Goal: Navigation & Orientation: Find specific page/section

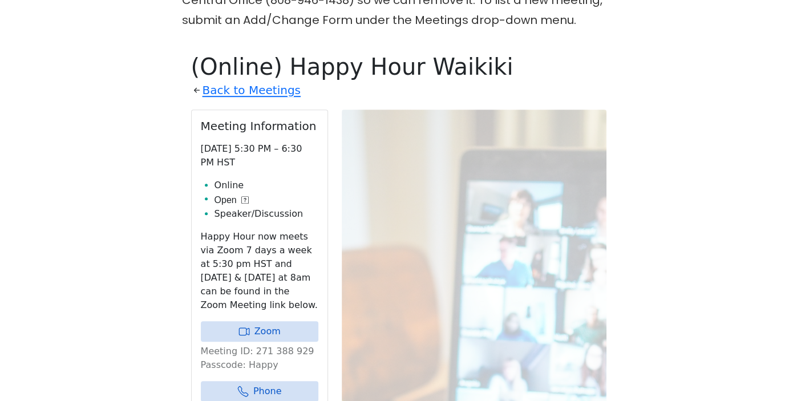
scroll to position [459, 0]
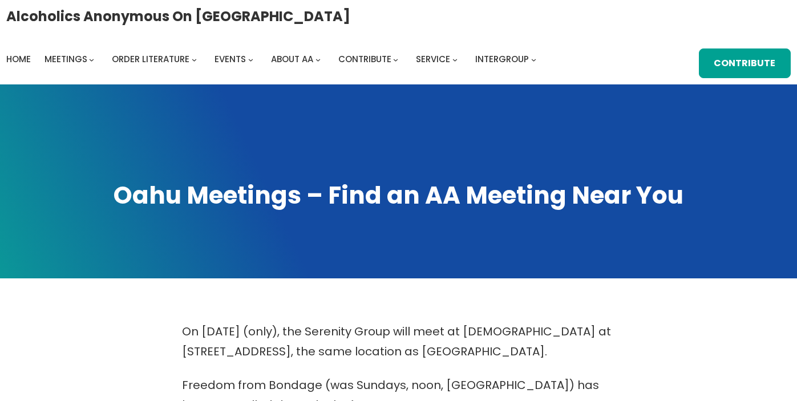
scroll to position [345, 0]
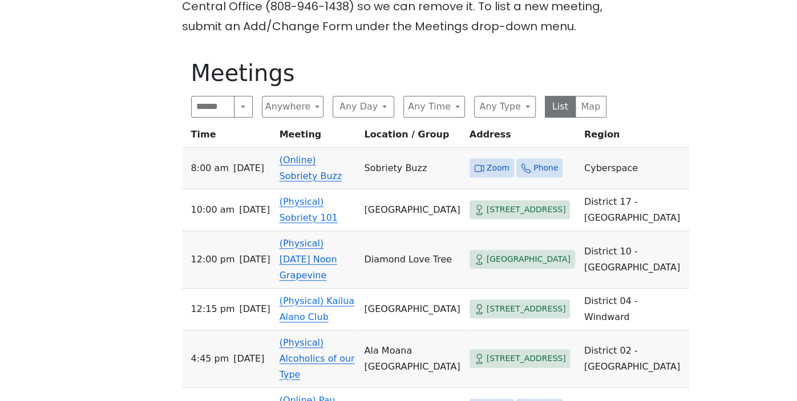
scroll to position [400, 0]
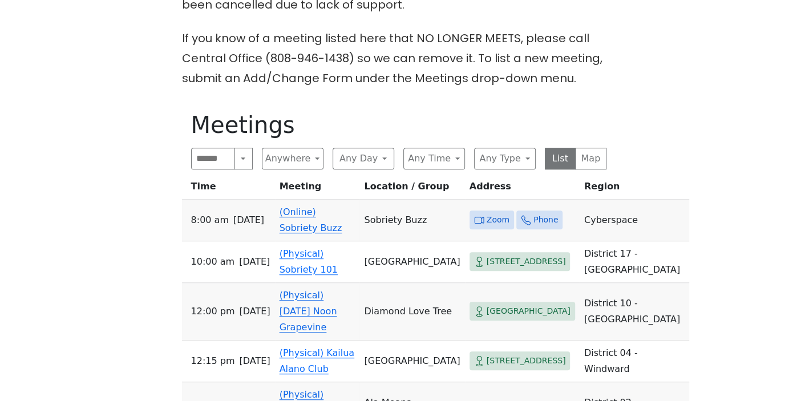
click at [327, 233] on link "(Online) Sobriety Buzz" at bounding box center [310, 219] width 63 height 27
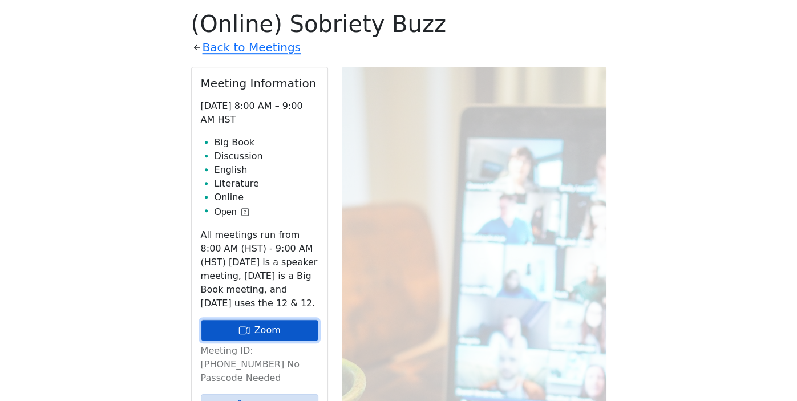
click at [293, 333] on link "Zoom" at bounding box center [260, 330] width 118 height 22
